Goal: Information Seeking & Learning: Learn about a topic

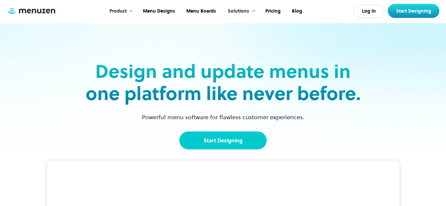
click at [249, 138] on link "Start Designing" at bounding box center [222, 140] width 87 height 18
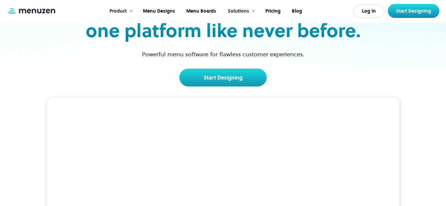
scroll to position [83, 0]
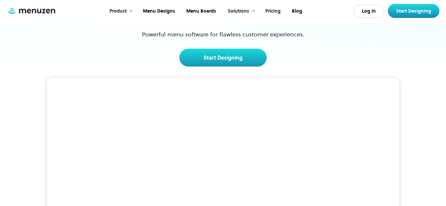
click at [272, 16] on link "Pricing" at bounding box center [272, 11] width 26 height 21
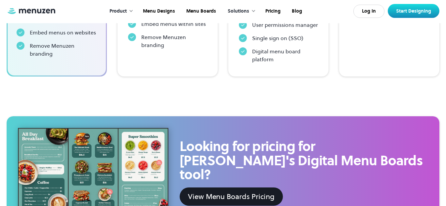
scroll to position [372, 0]
